Goal: Information Seeking & Learning: Learn about a topic

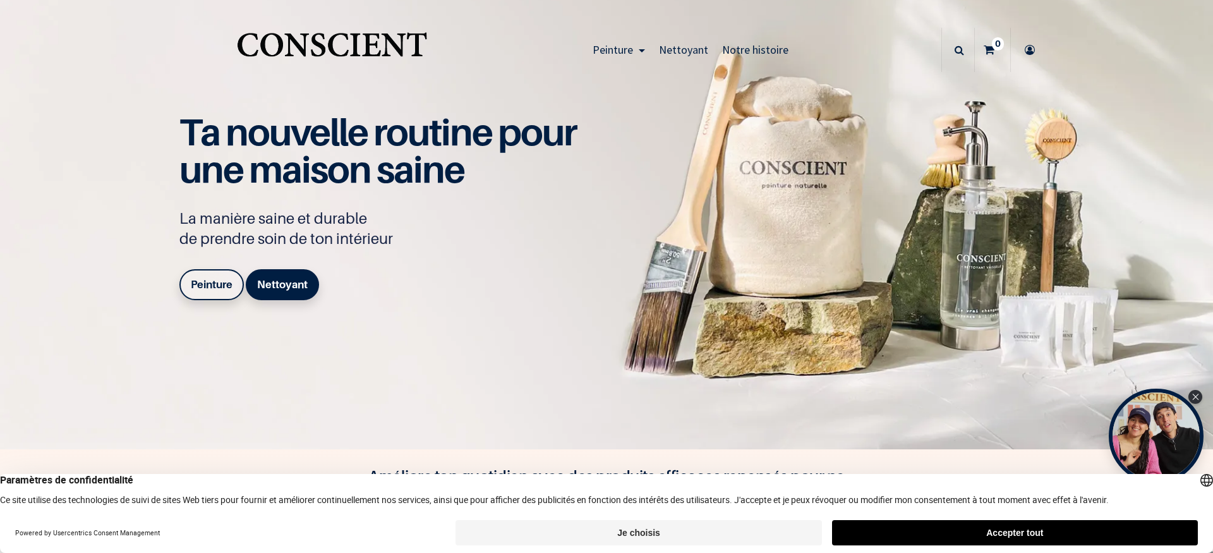
click at [215, 285] on b "Peinture" at bounding box center [212, 284] width 42 height 13
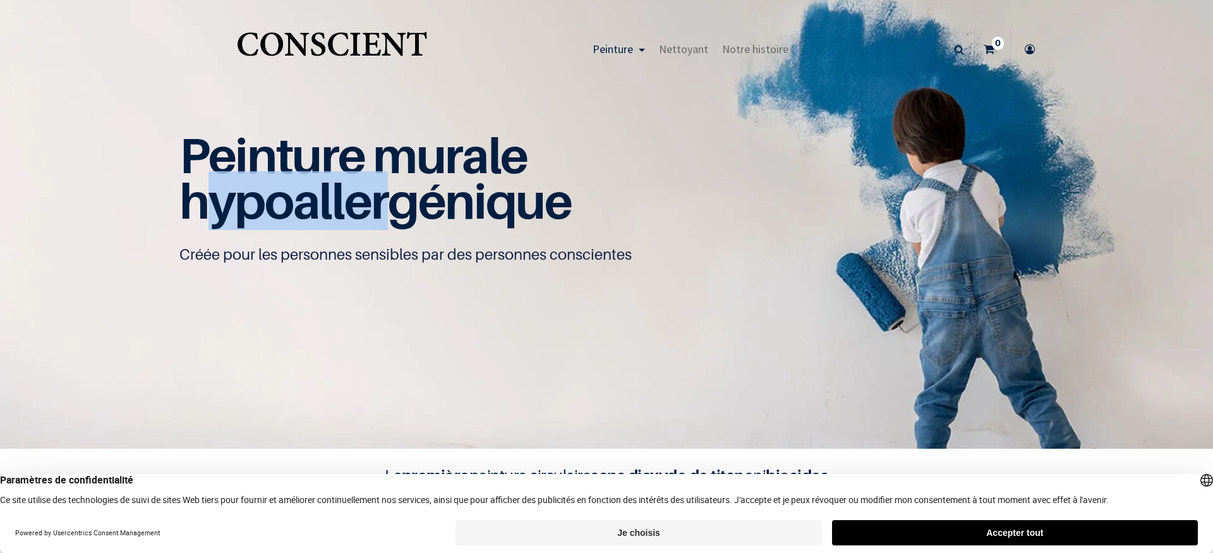
drag, startPoint x: 208, startPoint y: 174, endPoint x: 401, endPoint y: 180, distance: 193.3
click at [395, 179] on span "hypoallergénique" at bounding box center [375, 200] width 392 height 59
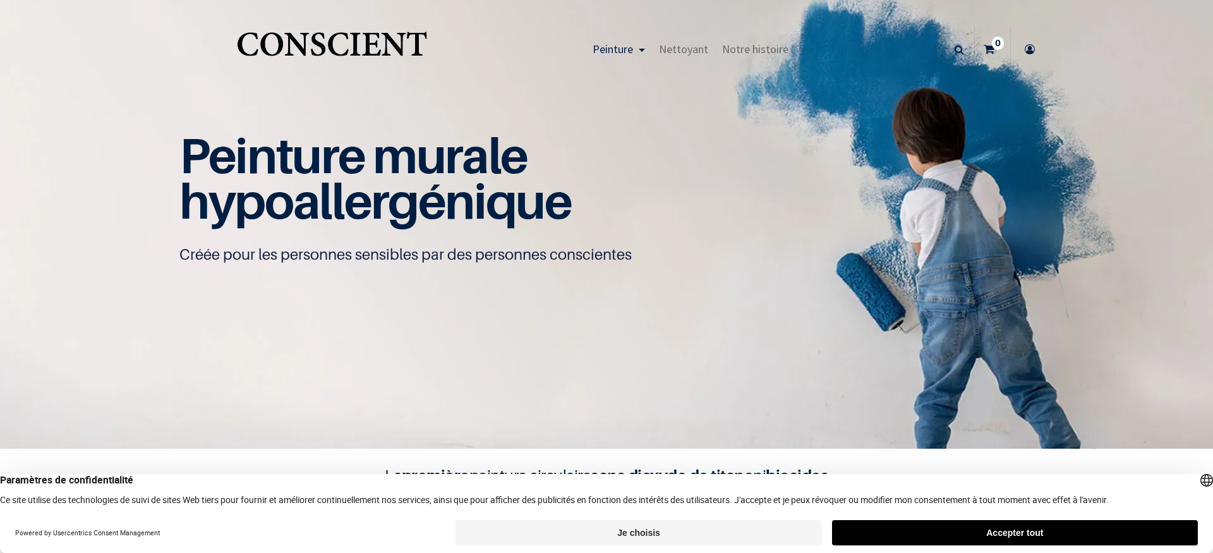
drag, startPoint x: 414, startPoint y: 184, endPoint x: 412, endPoint y: 190, distance: 6.8
click at [415, 184] on span "hypoallergénique" at bounding box center [375, 200] width 392 height 59
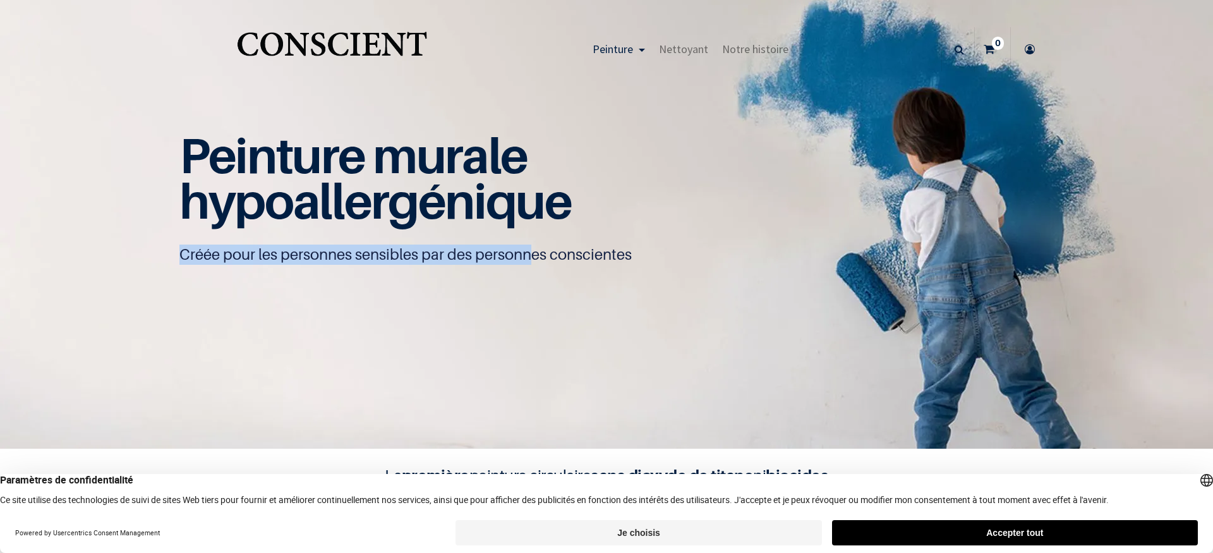
drag, startPoint x: 185, startPoint y: 242, endPoint x: 529, endPoint y: 261, distance: 344.1
click at [529, 261] on div "Peinture murale hypoallergénique Créée pour les personnes sensibles par des per…" at bounding box center [606, 198] width 854 height 131
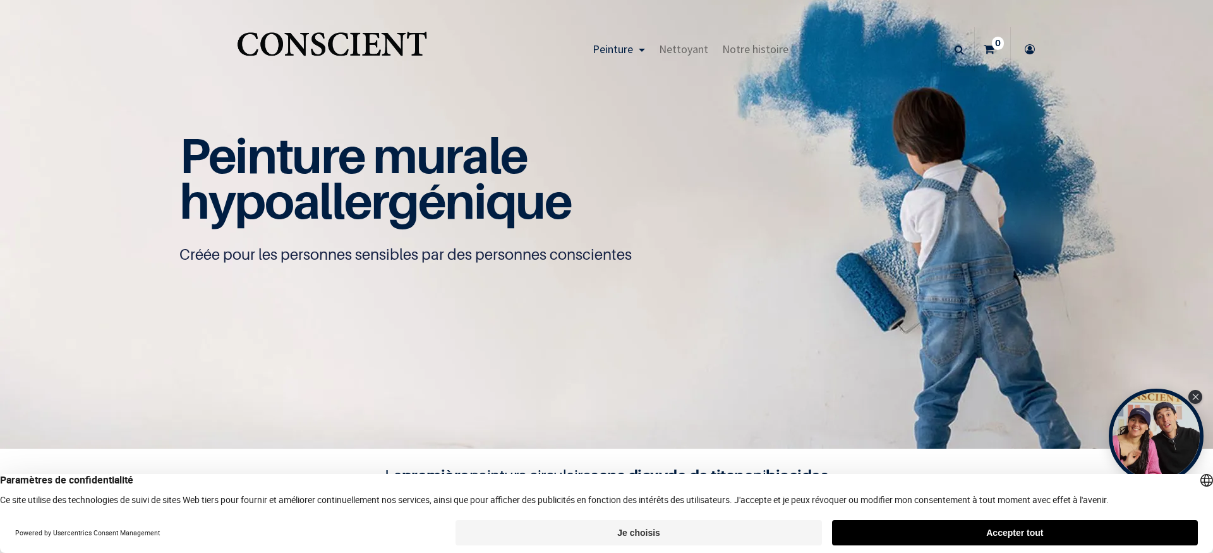
drag, startPoint x: 518, startPoint y: 268, endPoint x: 461, endPoint y: 275, distance: 57.8
click at [518, 269] on div "Peinture murale hypoallergénique Créée pour les personnes sensibles par des per…" at bounding box center [606, 209] width 854 height 152
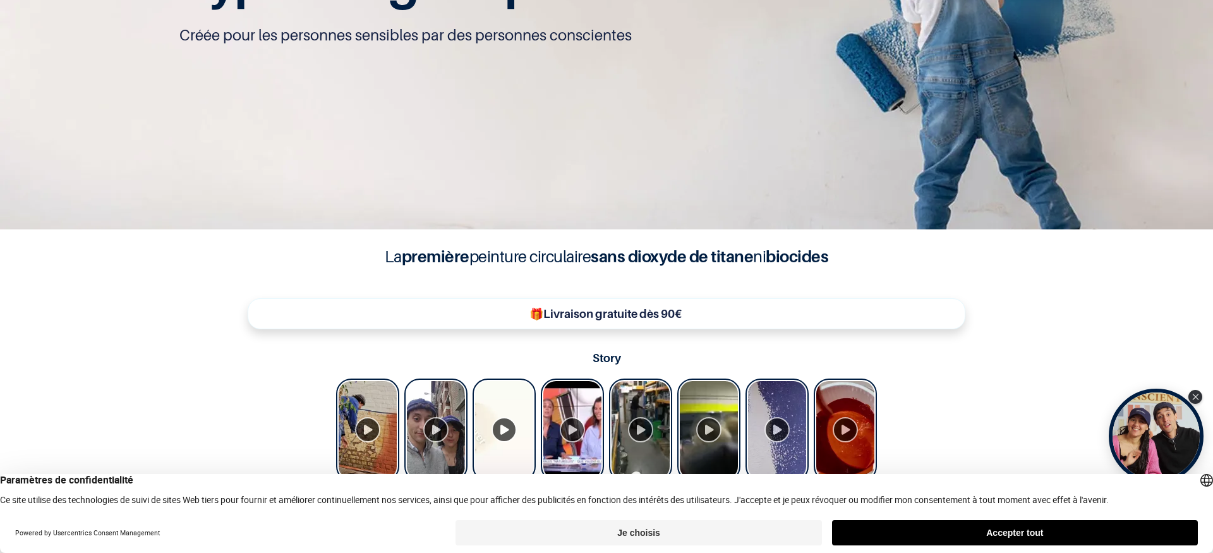
scroll to position [261, 0]
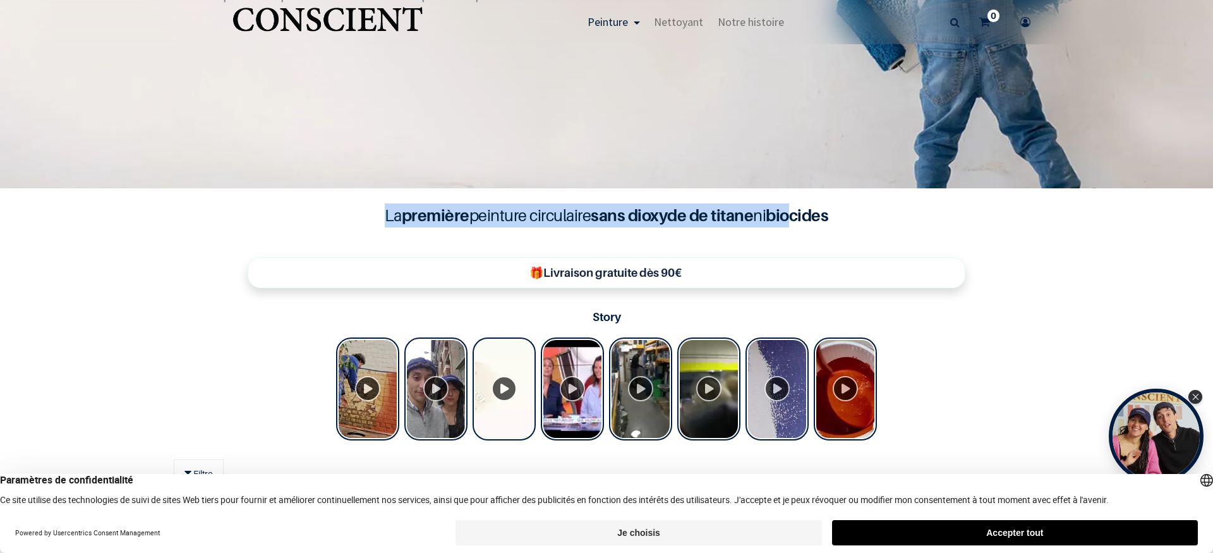
drag, startPoint x: 376, startPoint y: 210, endPoint x: 793, endPoint y: 217, distance: 416.9
click at [792, 217] on h4 "La première peinture circulaire sans dioxyde de titane ni biocides" at bounding box center [606, 215] width 505 height 24
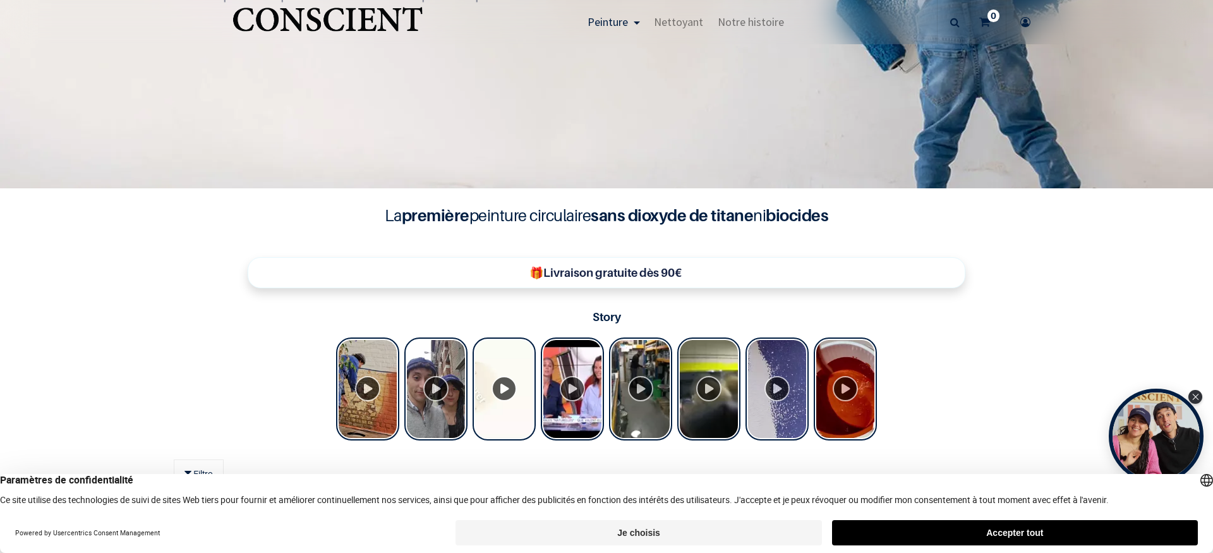
click at [752, 223] on h4 "La première peinture circulaire sans dioxyde de titane ni biocides" at bounding box center [606, 215] width 505 height 24
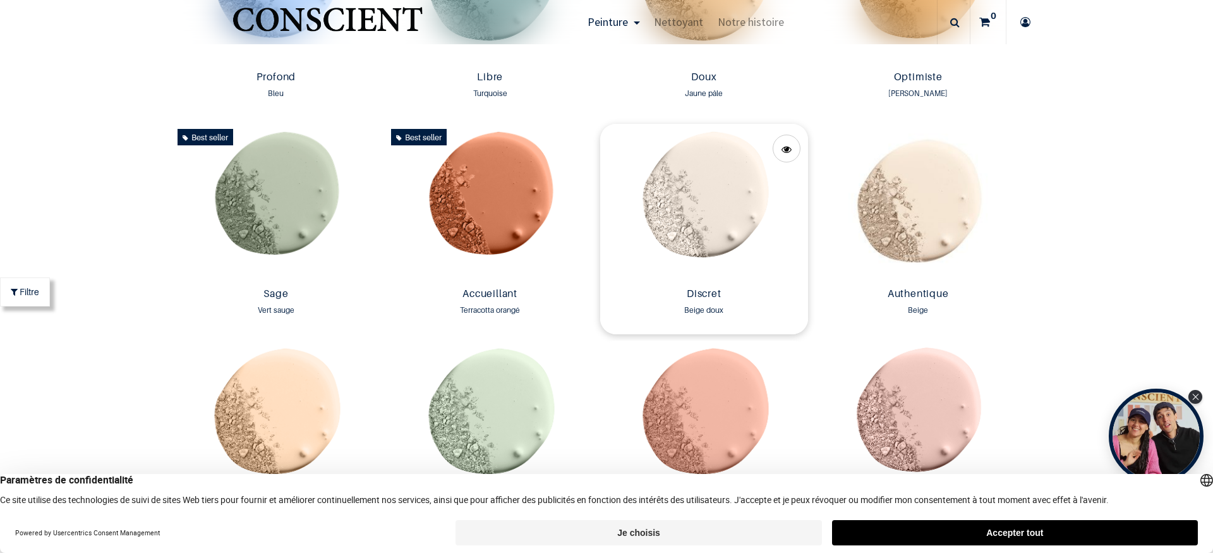
scroll to position [1125, 0]
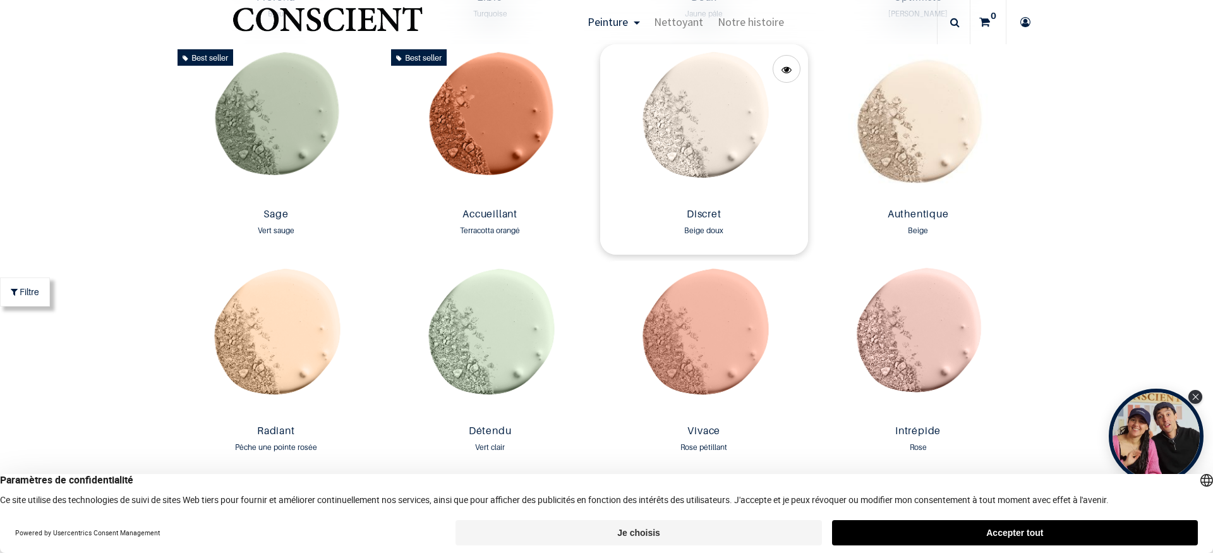
click at [712, 169] on img at bounding box center [704, 123] width 208 height 159
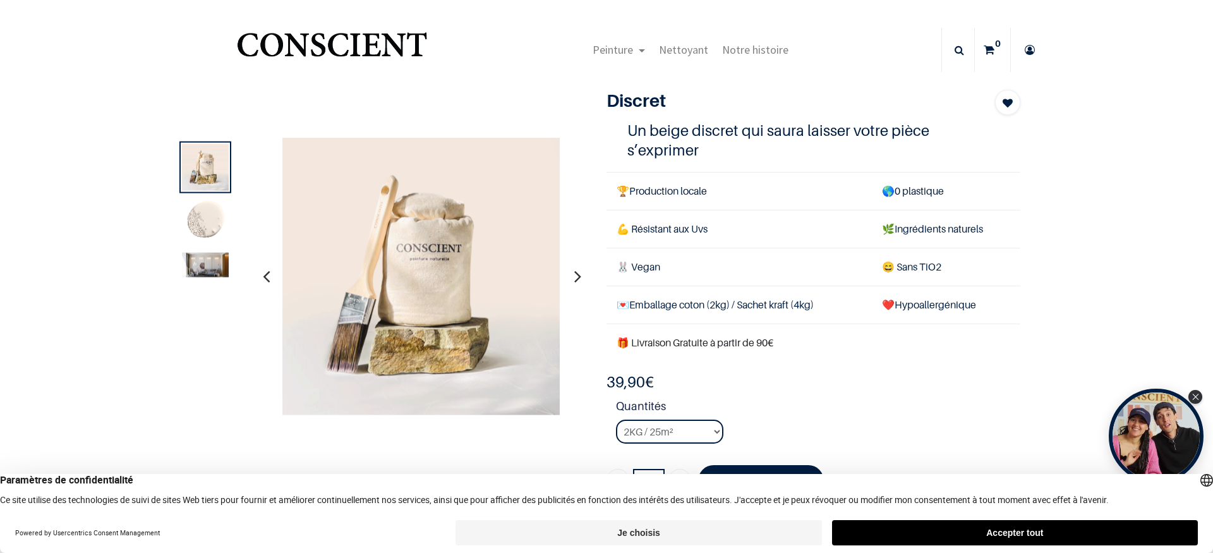
click at [201, 224] on img at bounding box center [205, 221] width 47 height 47
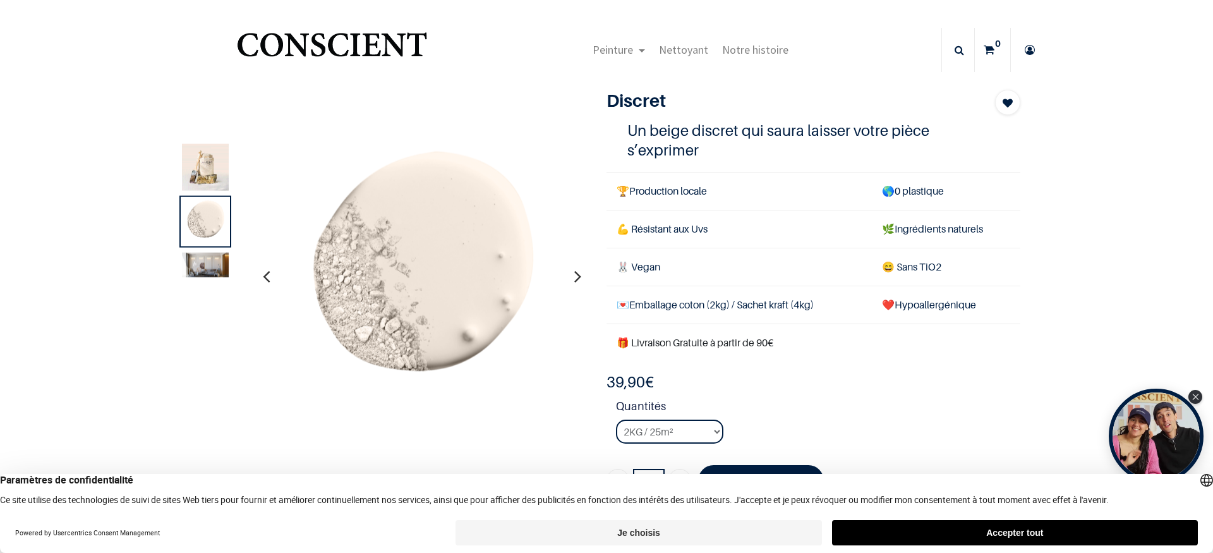
click at [201, 253] on img at bounding box center [205, 264] width 47 height 25
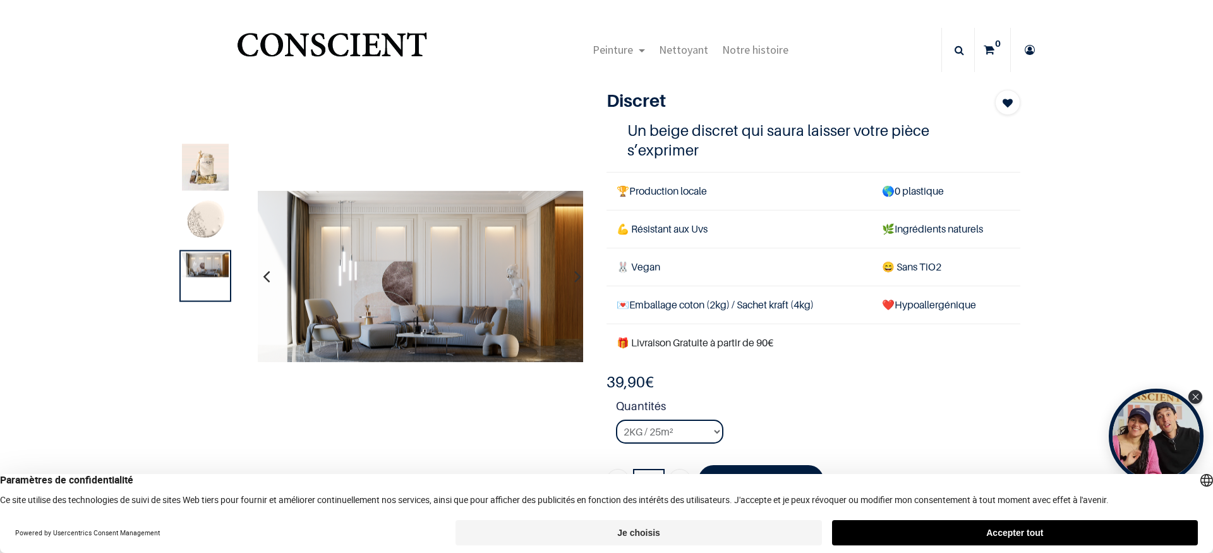
click at [475, 270] on img at bounding box center [420, 276] width 325 height 172
drag, startPoint x: 645, startPoint y: 191, endPoint x: 723, endPoint y: 196, distance: 77.9
click at [723, 196] on td "🏆 Production locale" at bounding box center [738, 191] width 265 height 38
click at [726, 228] on td "💪 Résistant aux Uvs" at bounding box center [738, 229] width 265 height 38
drag, startPoint x: 634, startPoint y: 225, endPoint x: 741, endPoint y: 231, distance: 107.5
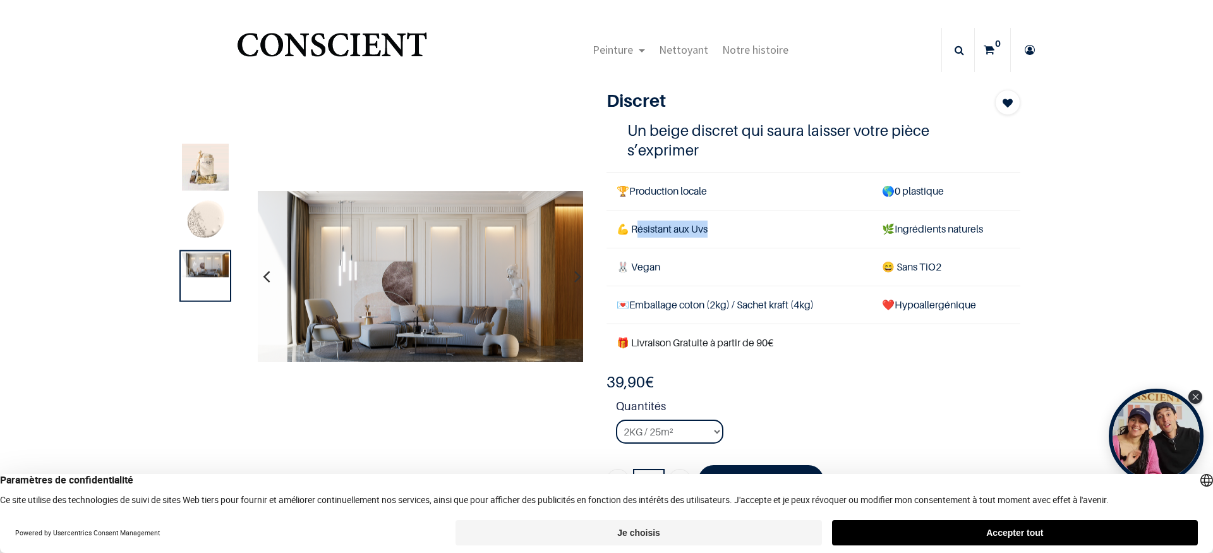
click at [741, 231] on td "💪 Résistant aux Uvs" at bounding box center [738, 229] width 265 height 38
click at [746, 244] on td "💪 Résistant aux Uvs" at bounding box center [738, 229] width 265 height 38
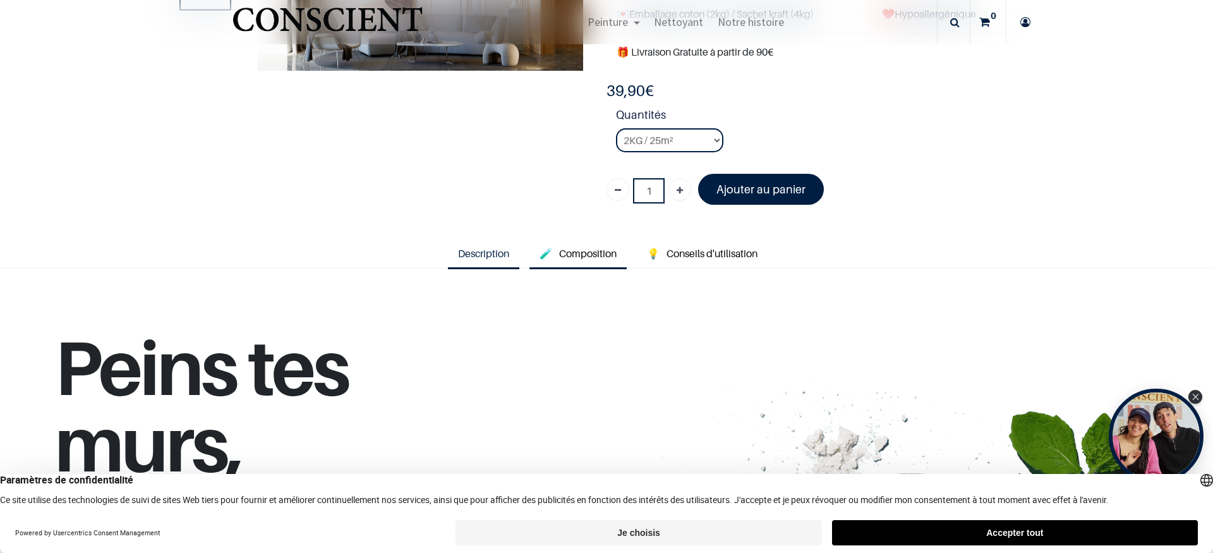
scroll to position [229, 0]
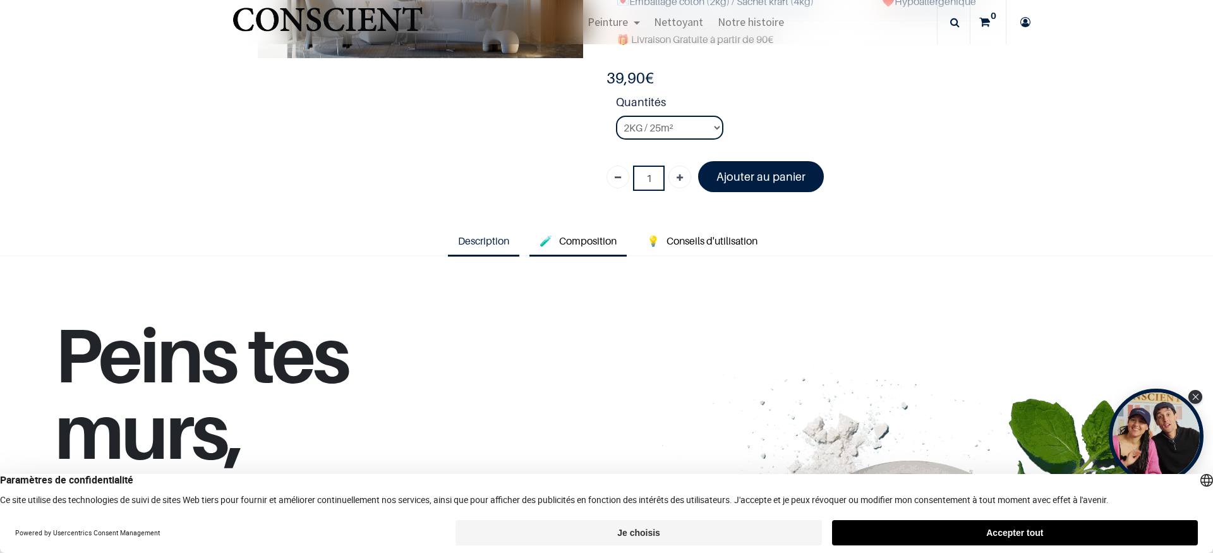
click at [559, 240] on span "Composition" at bounding box center [587, 240] width 57 height 13
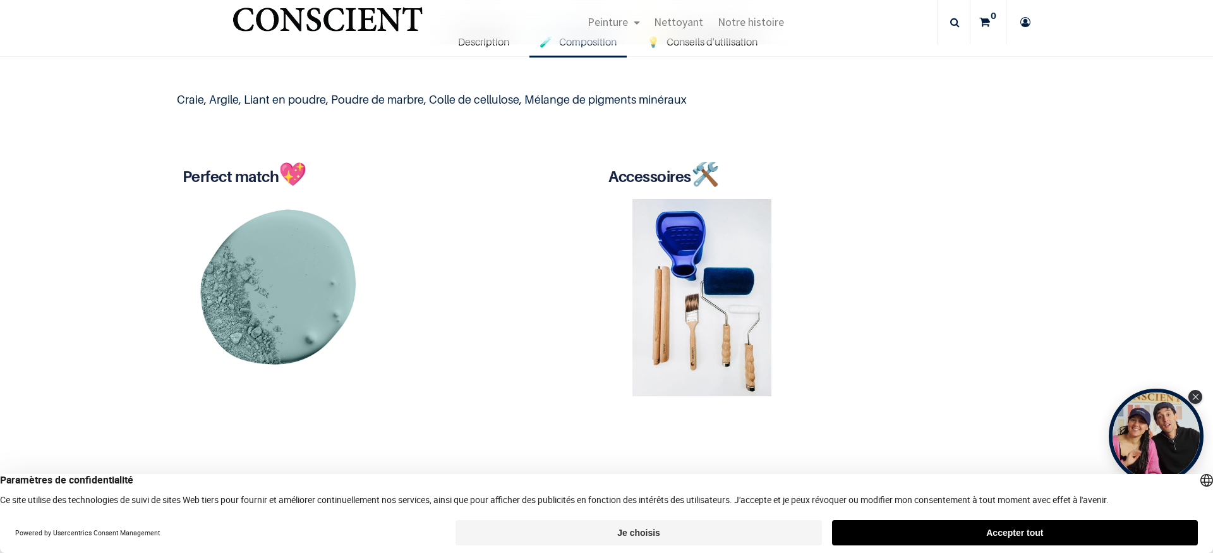
scroll to position [412, 0]
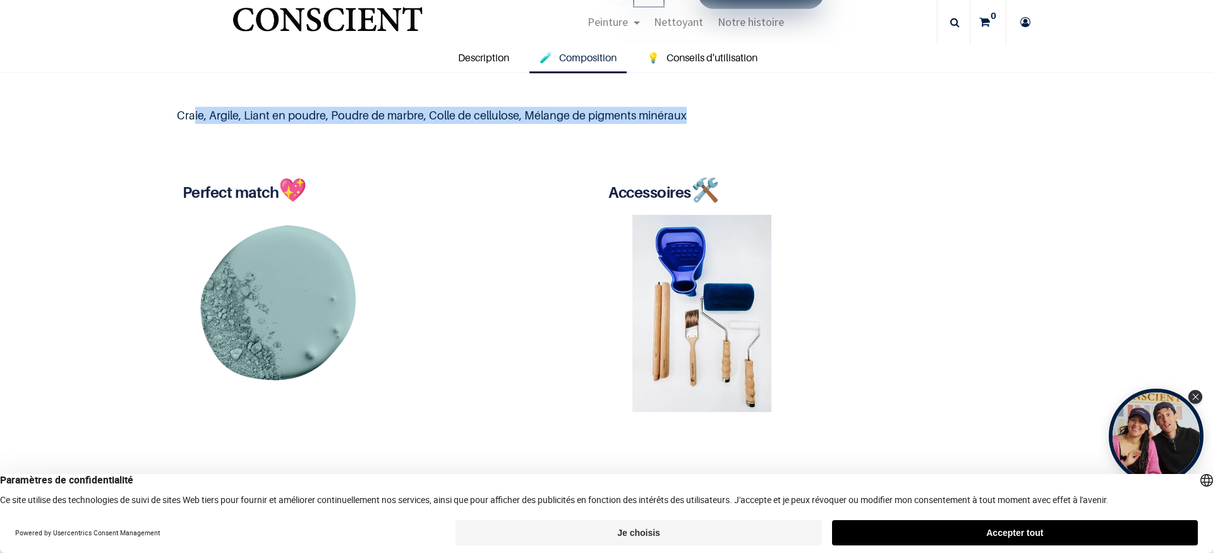
drag, startPoint x: 188, startPoint y: 116, endPoint x: 494, endPoint y: 126, distance: 306.4
click at [494, 126] on div "Craie, Argile, Liant en poudre, Poudre de marbre, Colle de cellulose, Mélange d…" at bounding box center [606, 115] width 884 height 65
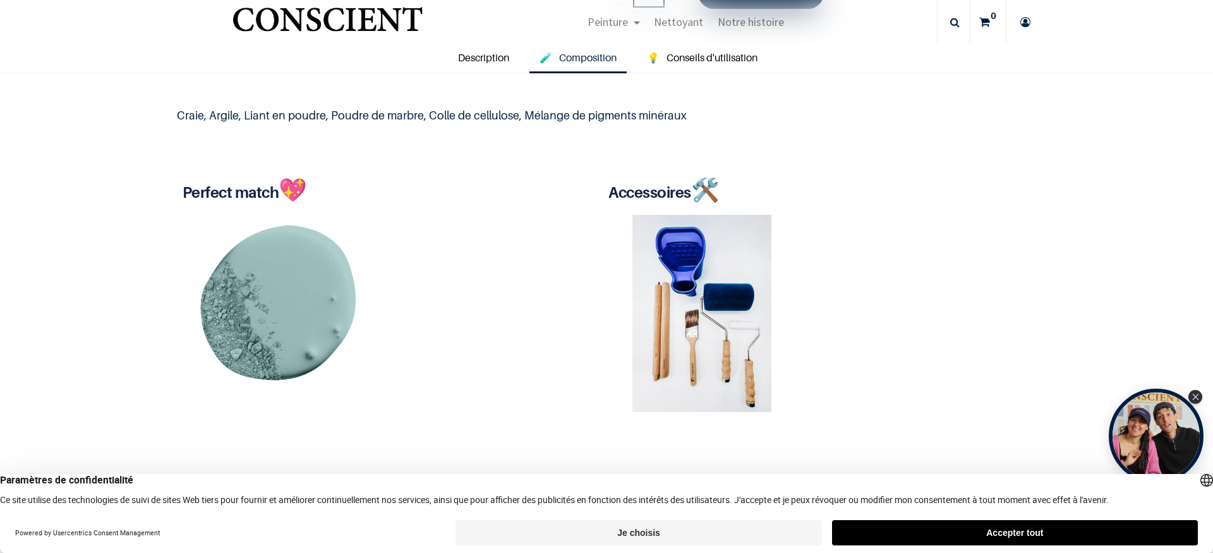
click at [506, 164] on div "Perfect match 💖 Libre 44,90 € 44,90 € Accessoires 🛠️" at bounding box center [606, 299] width 884 height 283
click at [465, 43] on div "Peinture Shop Inspiration new Préparation Blog" at bounding box center [685, 22] width 501 height 44
click at [467, 51] on link "Description" at bounding box center [483, 58] width 71 height 29
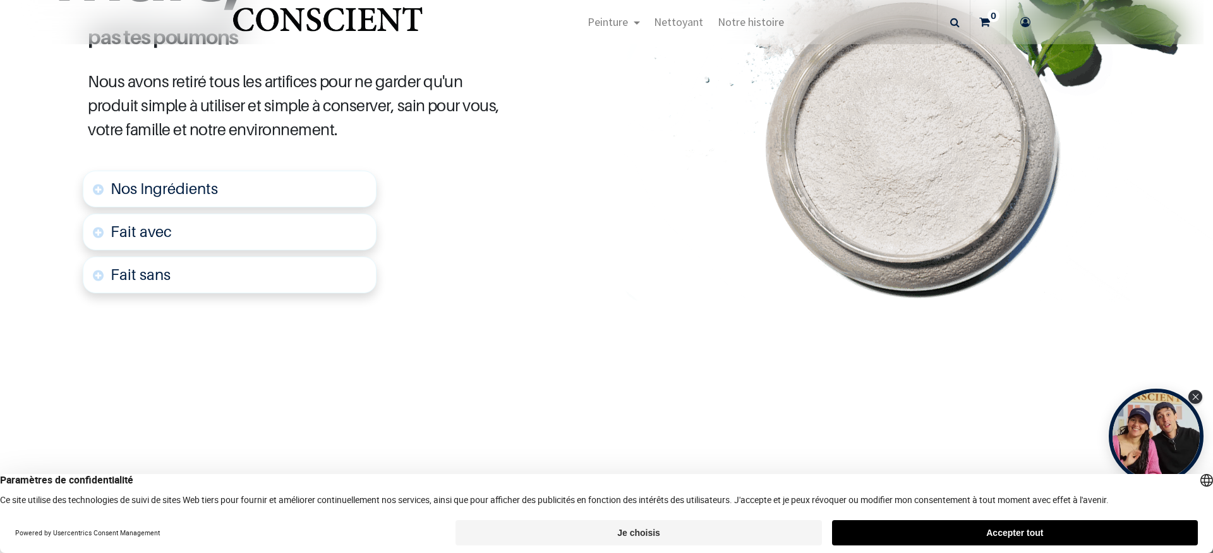
click at [159, 178] on link "Nos Ingrédients" at bounding box center [230, 189] width 294 height 37
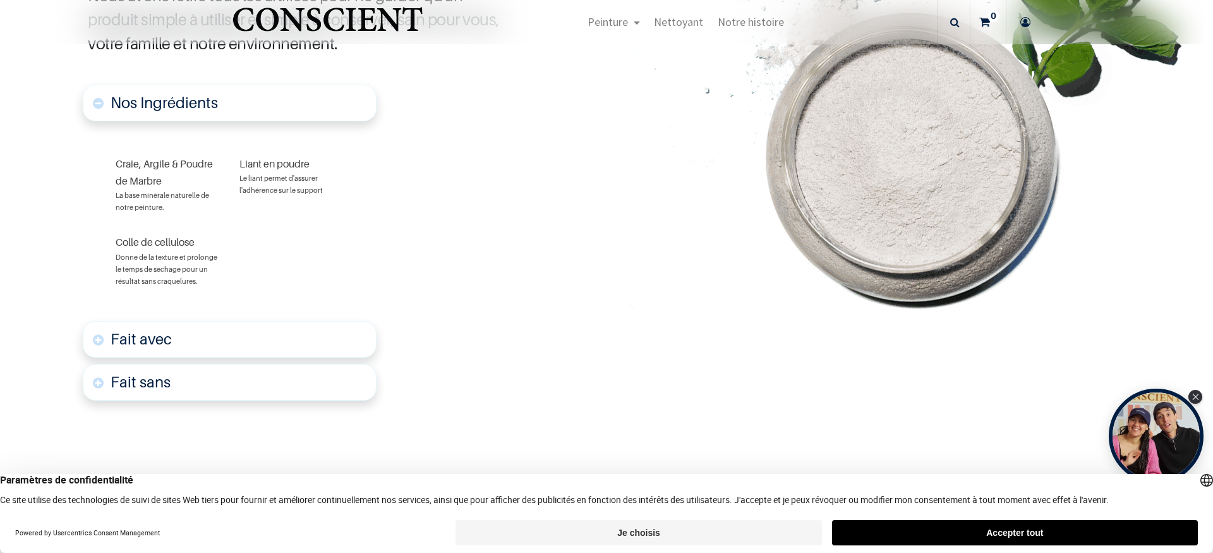
scroll to position [783, 0]
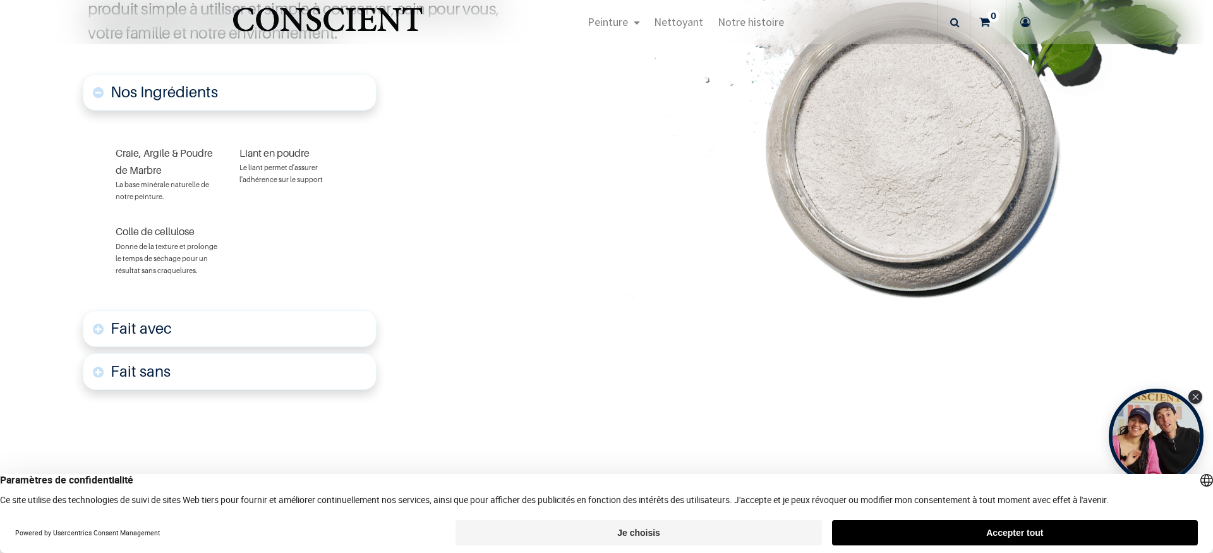
click at [163, 324] on font "Fait avec" at bounding box center [141, 328] width 61 height 18
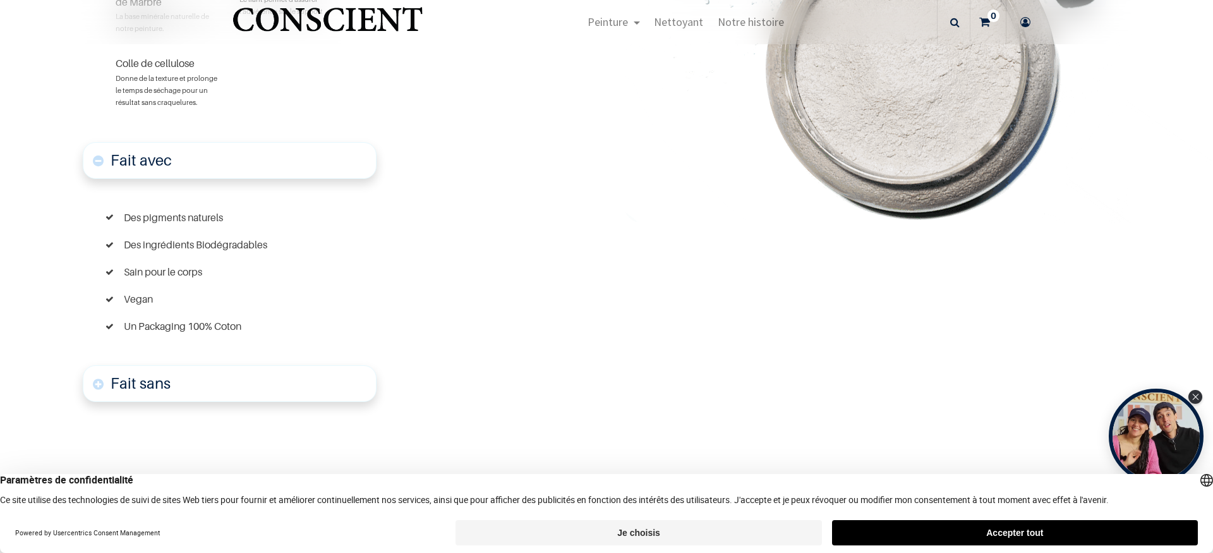
click at [159, 381] on font "Fait sans" at bounding box center [141, 383] width 60 height 18
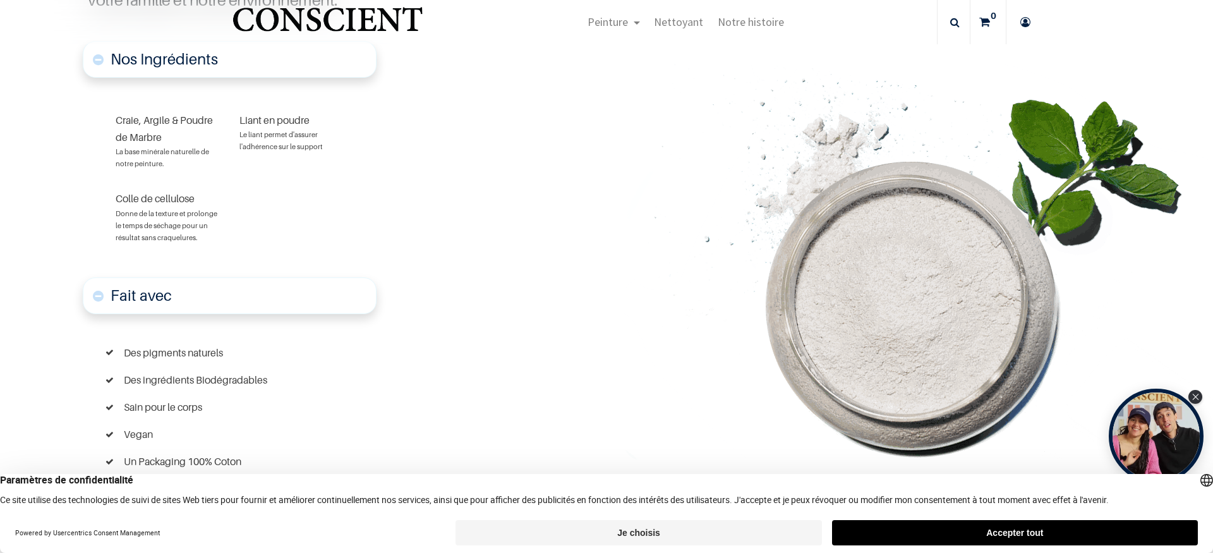
scroll to position [267, 0]
